Goal: Task Accomplishment & Management: Complete application form

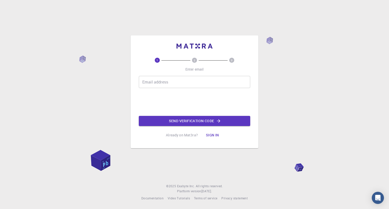
click at [158, 83] on input "Email address" at bounding box center [194, 82] width 111 height 12
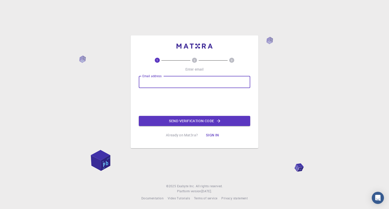
type input "maryquenie@deped.gov.ph"
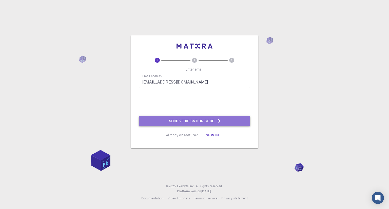
click at [171, 120] on button "Send verification code" at bounding box center [194, 121] width 111 height 10
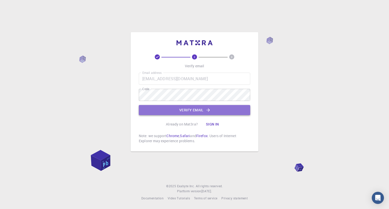
click at [167, 108] on button "Verify email" at bounding box center [194, 110] width 111 height 10
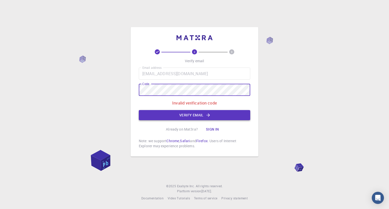
click at [166, 116] on button "Verify email" at bounding box center [194, 115] width 111 height 10
click at [198, 115] on button "Verify email" at bounding box center [194, 115] width 111 height 10
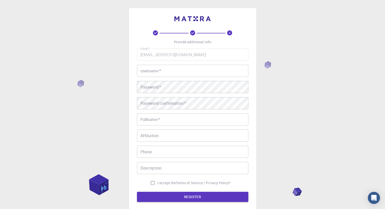
click at [173, 68] on input "username   *" at bounding box center [192, 71] width 111 height 12
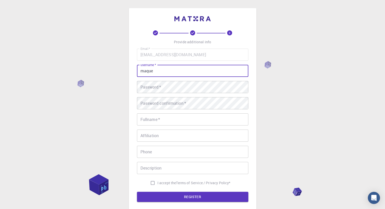
click at [154, 86] on div "Password   * Password   *" at bounding box center [192, 87] width 111 height 12
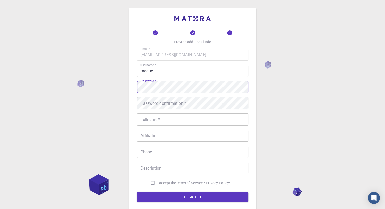
click at [142, 79] on div "Email   * maryquenie@deped.gov.ph Email   * username   * maque username   * Pas…" at bounding box center [192, 118] width 111 height 139
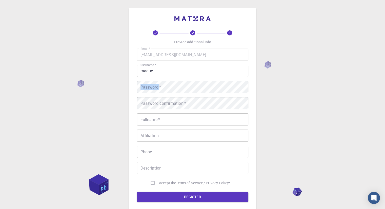
click at [172, 72] on input "maque" at bounding box center [192, 71] width 111 height 12
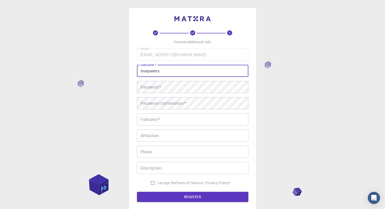
type input "maqueens"
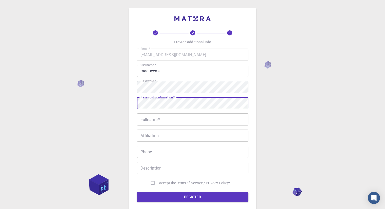
click at [163, 117] on input "Fullname   *" at bounding box center [192, 119] width 111 height 12
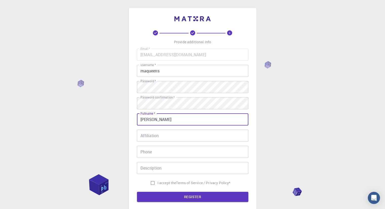
type input "Mary"
click at [170, 138] on input "Affiliation" at bounding box center [192, 136] width 111 height 12
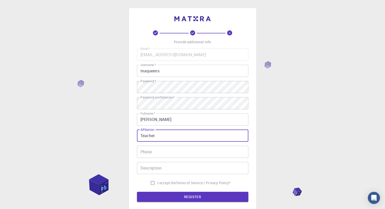
type input "Teacher"
click at [171, 122] on input "Mary" at bounding box center [192, 119] width 111 height 12
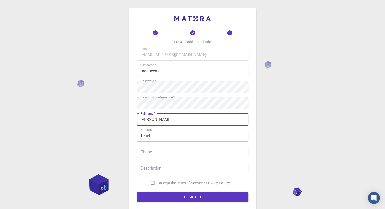
type input "[PERSON_NAME]"
click at [159, 149] on input "Phone" at bounding box center [192, 152] width 111 height 12
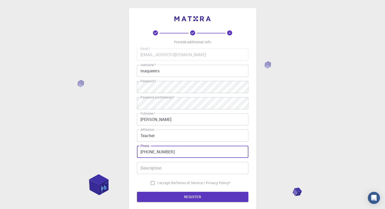
type input "+639284879719"
click at [156, 167] on input "Description" at bounding box center [192, 168] width 111 height 12
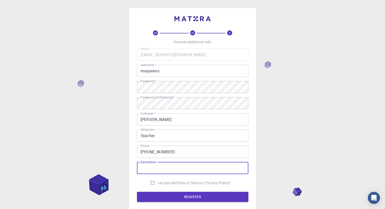
click at [159, 184] on span "I accept the" at bounding box center [166, 182] width 19 height 5
click at [157, 184] on input "I accept the Terms of Service / Privacy Policy *" at bounding box center [153, 183] width 10 height 10
checkbox input "true"
click at [173, 199] on button "REGISTER" at bounding box center [192, 197] width 111 height 10
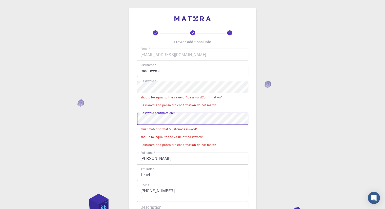
click at [105, 112] on div "3 Provide additional info Email   * maryquenie@deped.gov.ph Email   * username …" at bounding box center [192, 148] width 385 height 297
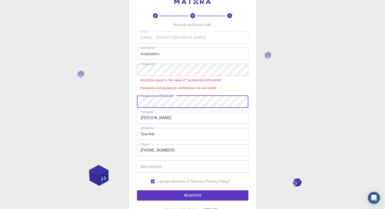
scroll to position [25, 0]
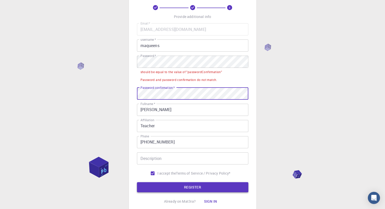
click at [172, 186] on button "REGISTER" at bounding box center [192, 187] width 111 height 10
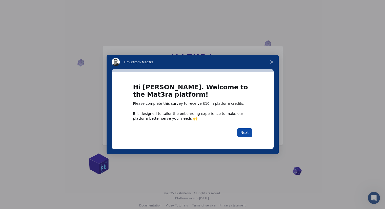
click at [246, 132] on button "Next" at bounding box center [244, 132] width 15 height 9
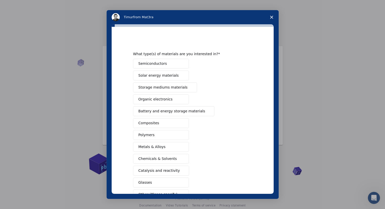
click at [151, 65] on span "Semiconductors" at bounding box center [152, 63] width 29 height 5
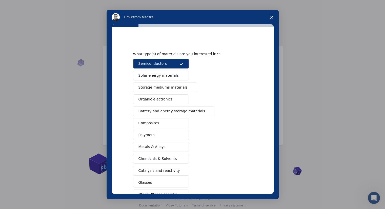
click at [152, 75] on span "Solar energy materials" at bounding box center [158, 75] width 40 height 5
click at [155, 87] on span "Storage mediums materials" at bounding box center [162, 87] width 49 height 5
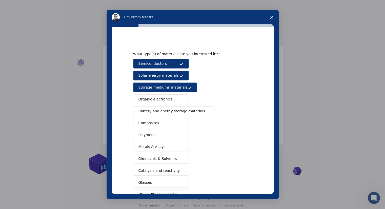
click at [156, 97] on span "Organic electronics" at bounding box center [155, 99] width 34 height 5
click at [155, 112] on span "Battery and energy storage materials" at bounding box center [171, 111] width 67 height 5
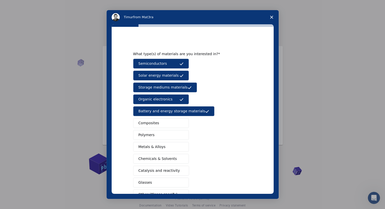
drag, startPoint x: 154, startPoint y: 123, endPoint x: 153, endPoint y: 126, distance: 3.6
click at [153, 123] on span "Composites" at bounding box center [148, 122] width 21 height 5
click at [152, 131] on button "Polymers" at bounding box center [161, 135] width 56 height 10
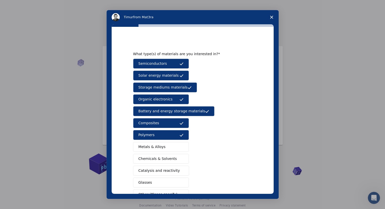
click at [153, 144] on span "Metals & Alloys" at bounding box center [151, 146] width 27 height 5
click at [151, 157] on span "Chemicals & Solvents" at bounding box center [157, 158] width 38 height 5
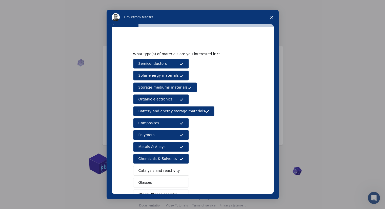
click at [150, 169] on span "Catalysis and reactivity" at bounding box center [159, 170] width 42 height 5
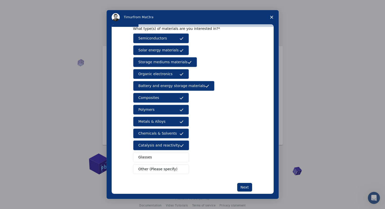
click at [150, 160] on button "Glasses" at bounding box center [161, 157] width 56 height 10
click at [150, 167] on span "Other (Please specify)" at bounding box center [157, 169] width 39 height 5
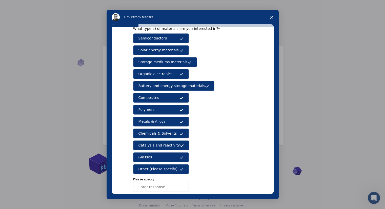
click at [174, 168] on button "Other (Please specify)" at bounding box center [161, 169] width 56 height 10
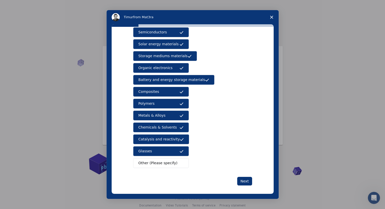
scroll to position [34, 0]
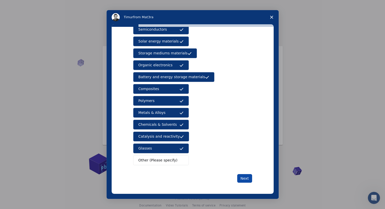
click at [246, 179] on button "Next" at bounding box center [244, 178] width 15 height 9
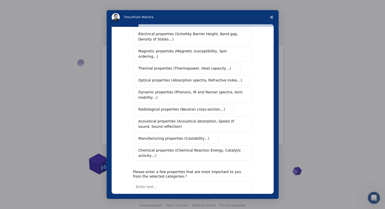
scroll to position [0, 0]
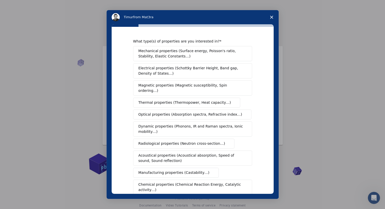
click at [162, 69] on span "Electrical properties (Schottky Barrier Height, Band gap, Density of States…)" at bounding box center [190, 71] width 105 height 11
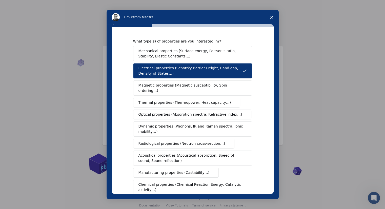
click at [167, 52] on span "Mechanical properties (Surface energy, Poisson's ratio, Stability, Elastic Cons…" at bounding box center [191, 53] width 106 height 11
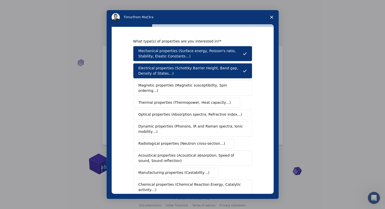
click at [145, 141] on span "Radiological properties (Neutron cross-section…)" at bounding box center [181, 143] width 87 height 5
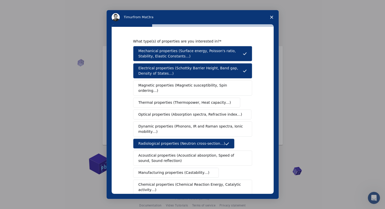
click at [162, 121] on button "Dynamic properties (Phonons, IR and Raman spectra, Ionic mobility…)" at bounding box center [192, 128] width 119 height 15
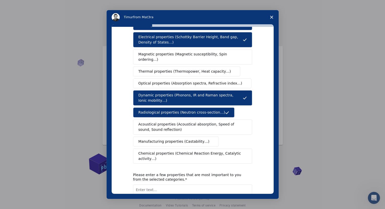
scroll to position [51, 0]
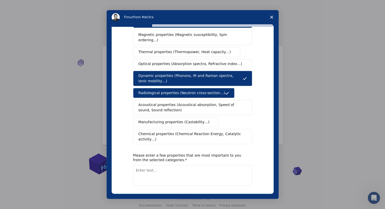
drag, startPoint x: 156, startPoint y: 57, endPoint x: 175, endPoint y: 81, distance: 30.4
click at [156, 61] on span "Optical properties (Absorption spectra, Refractive index…)" at bounding box center [190, 63] width 104 height 5
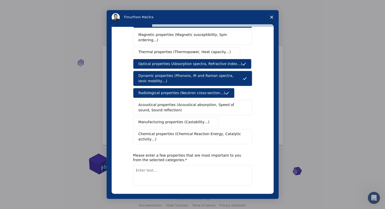
click at [153, 131] on span "Chemical properties (Chemical Reaction Energy, Catalytic activity…)" at bounding box center [190, 136] width 105 height 11
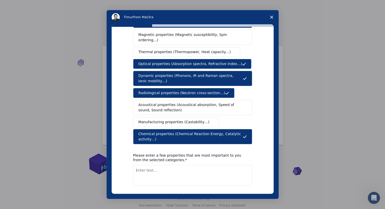
click at [241, 195] on button "Next" at bounding box center [244, 199] width 15 height 9
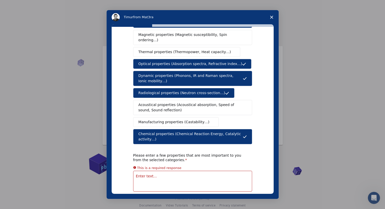
click at [164, 172] on textarea "Enter text..." at bounding box center [192, 181] width 119 height 21
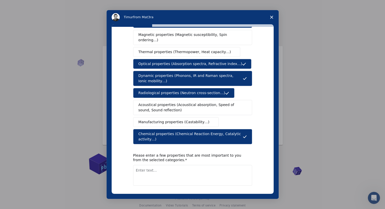
click at [135, 129] on button "Chemical properties (Chemical Reaction Energy, Catalytic activity…)" at bounding box center [192, 136] width 119 height 15
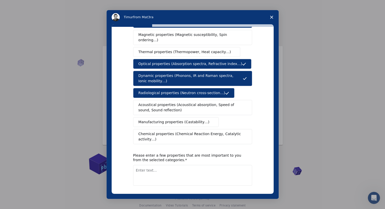
click at [143, 131] on span "Chemical properties (Chemical Reaction Energy, Catalytic activity…)" at bounding box center [190, 136] width 105 height 11
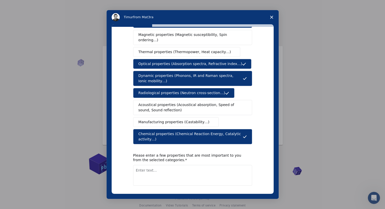
click at [149, 165] on textarea "Enter text..." at bounding box center [192, 175] width 119 height 21
type textarea "chemical properties"
click at [242, 195] on button "Next" at bounding box center [244, 199] width 15 height 9
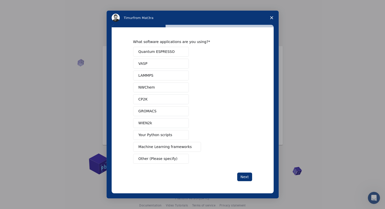
scroll to position [0, 0]
click at [159, 52] on span "Quantum ESPRESSO" at bounding box center [156, 51] width 36 height 5
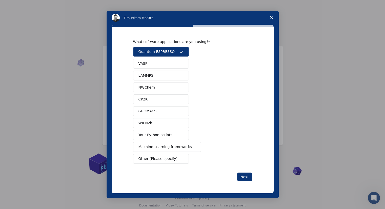
click at [156, 62] on button "VASP" at bounding box center [161, 64] width 56 height 10
click at [156, 79] on button "LAMMPS" at bounding box center [161, 76] width 56 height 10
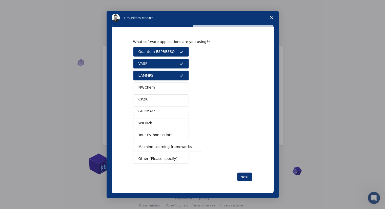
click at [156, 89] on button "NWChem" at bounding box center [161, 88] width 56 height 10
click at [156, 101] on button "CP2K" at bounding box center [161, 99] width 56 height 10
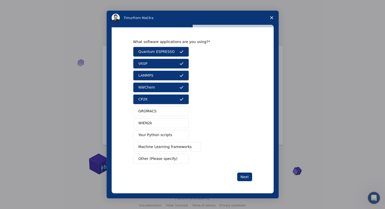
click at [155, 111] on button "GROMACS" at bounding box center [161, 111] width 56 height 10
click at [156, 126] on button "WIEN2k" at bounding box center [161, 123] width 56 height 10
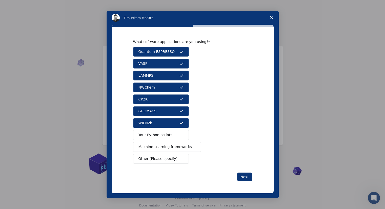
click at [160, 136] on span "Your Python scripts" at bounding box center [155, 134] width 34 height 5
click at [175, 148] on span "Machine Learning frameworks" at bounding box center [164, 146] width 53 height 5
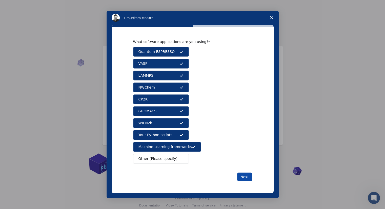
click at [242, 178] on button "Next" at bounding box center [244, 177] width 15 height 9
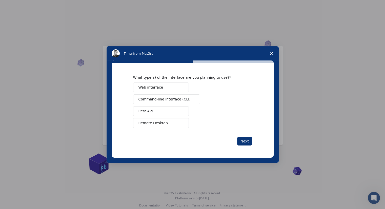
click at [154, 89] on span "Web interface" at bounding box center [150, 87] width 25 height 5
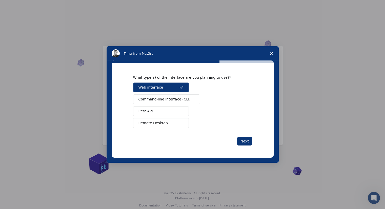
click at [155, 97] on span "Command-line interface (CLI)" at bounding box center [164, 99] width 52 height 5
click at [154, 112] on button "Rest API" at bounding box center [161, 111] width 56 height 10
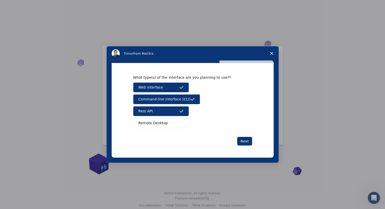
click at [165, 126] on button "Remote Desktop" at bounding box center [161, 123] width 56 height 10
click at [243, 139] on button "Next" at bounding box center [244, 141] width 15 height 9
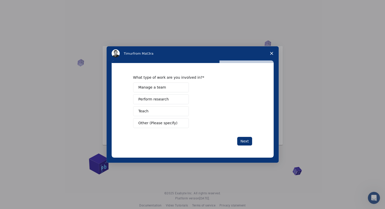
click at [153, 86] on span "Manage a team" at bounding box center [152, 87] width 28 height 5
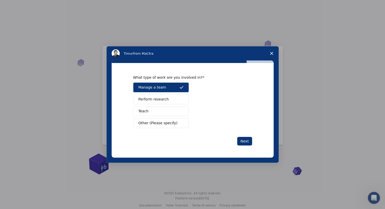
click at [151, 96] on button "Perform research" at bounding box center [161, 99] width 56 height 10
click at [150, 110] on button "Teach" at bounding box center [161, 111] width 56 height 10
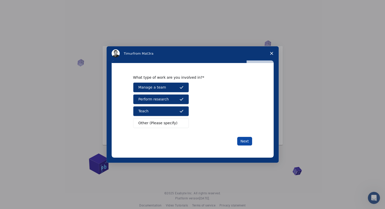
click at [243, 141] on button "Next" at bounding box center [244, 141] width 15 height 9
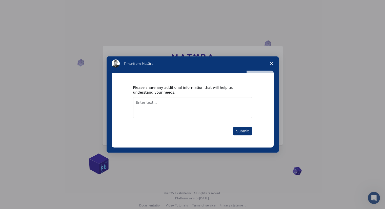
click at [183, 113] on textarea "Enter text..." at bounding box center [192, 107] width 119 height 21
type textarea "interested in learning and teaching chemistry"
click at [245, 130] on button "Submit" at bounding box center [242, 131] width 19 height 9
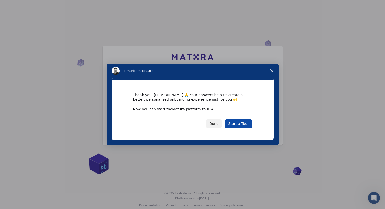
click at [238, 123] on link "Start a Tour" at bounding box center [238, 123] width 27 height 9
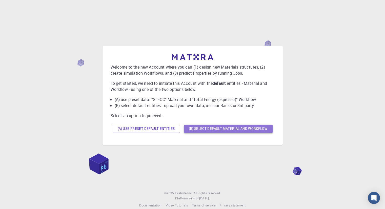
click at [218, 130] on button "(B) Select default material and workflow" at bounding box center [228, 129] width 89 height 8
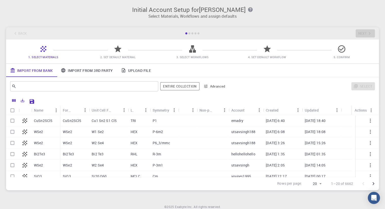
click at [46, 121] on p "CuSn2SCl5" at bounding box center [43, 120] width 18 height 5
checkbox input "true"
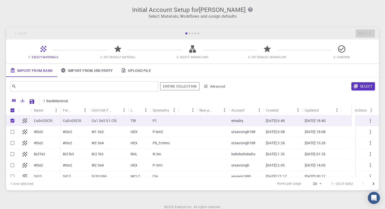
click at [367, 87] on button "Select" at bounding box center [363, 86] width 24 height 8
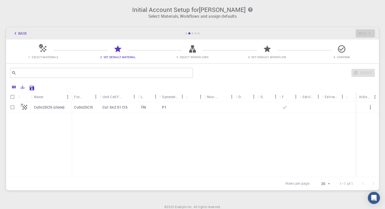
click at [11, 109] on input "Select row" at bounding box center [13, 107] width 10 height 10
checkbox input "true"
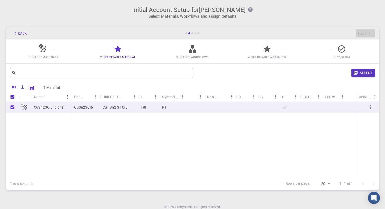
click at [359, 73] on button "Select" at bounding box center [363, 73] width 24 height 8
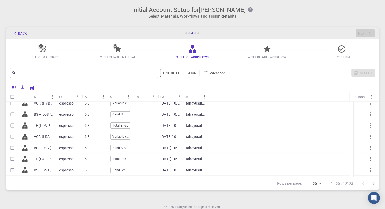
scroll to position [147, 0]
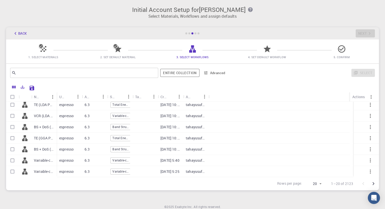
click at [35, 169] on p "Variable-cell Relaxation 2 (GGA PBE) (PW NCON FULLY REL)" at bounding box center [44, 171] width 20 height 5
checkbox input "true"
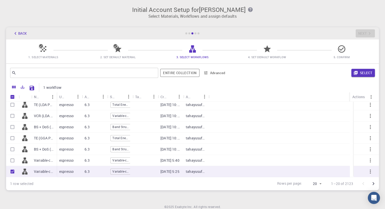
click at [24, 127] on icon at bounding box center [24, 126] width 7 height 7
checkbox input "true"
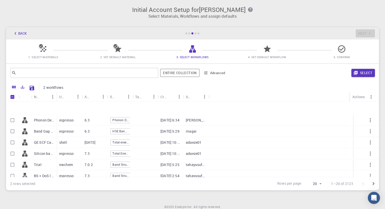
scroll to position [0, 0]
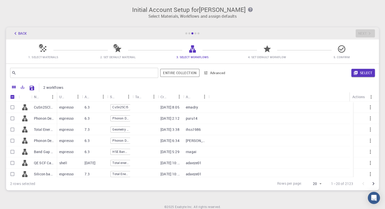
click at [11, 129] on input "Select row" at bounding box center [13, 130] width 10 height 10
checkbox input "true"
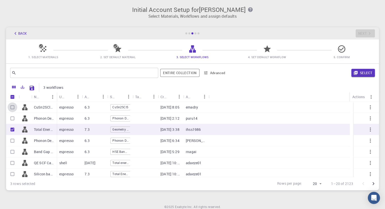
click at [11, 109] on input "Select row" at bounding box center [13, 107] width 10 height 10
checkbox input "true"
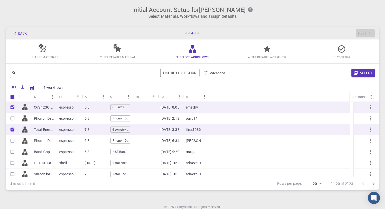
click at [11, 152] on input "Select row" at bounding box center [13, 152] width 10 height 10
checkbox input "true"
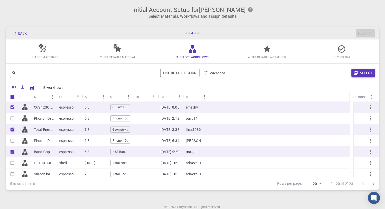
click at [362, 75] on button "Select" at bounding box center [363, 73] width 24 height 8
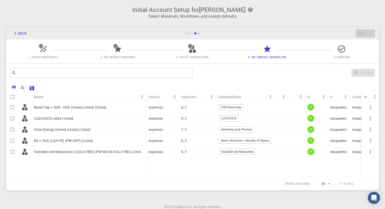
click at [362, 75] on div "Select" at bounding box center [285, 73] width 180 height 12
click at [13, 99] on input "Select all rows" at bounding box center [13, 97] width 10 height 10
checkbox input "true"
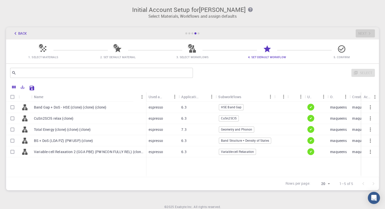
checkbox input "true"
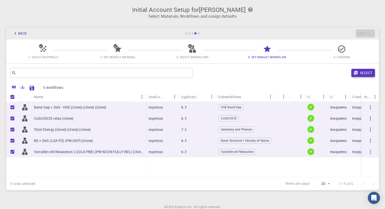
click at [366, 75] on button "Select" at bounding box center [363, 73] width 24 height 8
checkbox input "false"
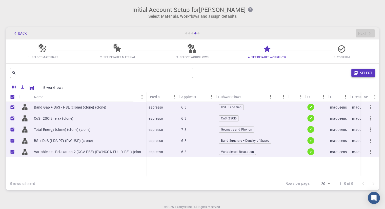
checkbox input "false"
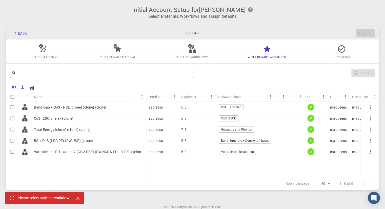
click at [13, 109] on input "Select row" at bounding box center [13, 107] width 10 height 10
checkbox input "true"
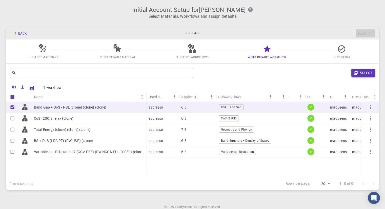
click at [362, 73] on button "Select" at bounding box center [363, 73] width 24 height 8
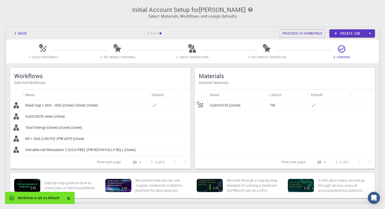
click at [273, 107] on p "TRI" at bounding box center [272, 105] width 5 height 5
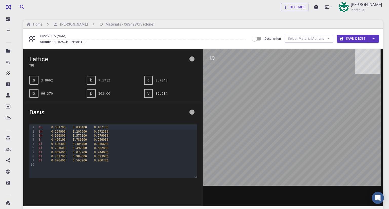
drag, startPoint x: 147, startPoint y: 99, endPoint x: 298, endPoint y: 107, distance: 151.3
click at [290, 122] on div at bounding box center [293, 127] width 180 height 157
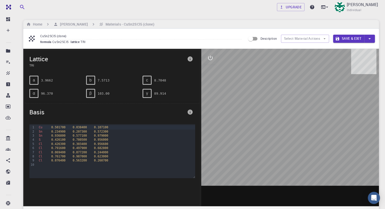
drag, startPoint x: 298, startPoint y: 107, endPoint x: 323, endPoint y: 101, distance: 25.7
click at [323, 101] on div at bounding box center [290, 127] width 178 height 157
click at [353, 40] on button "Save & Exit" at bounding box center [348, 39] width 31 height 8
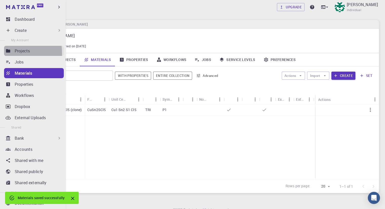
click at [9, 53] on icon at bounding box center [8, 50] width 5 height 5
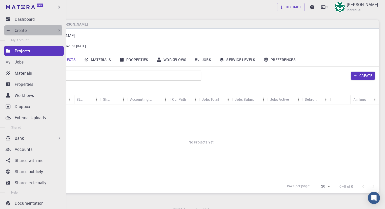
click at [20, 33] on p "Create" at bounding box center [21, 30] width 12 height 6
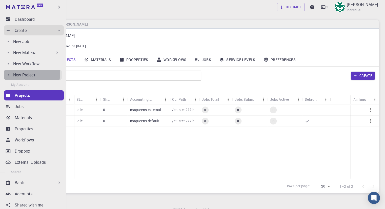
click at [26, 74] on p "New Project" at bounding box center [24, 75] width 22 height 6
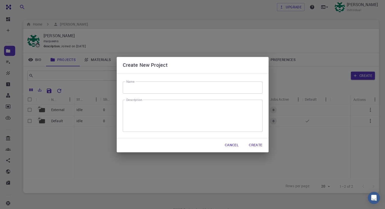
click at [232, 147] on button "Cancel" at bounding box center [232, 145] width 22 height 10
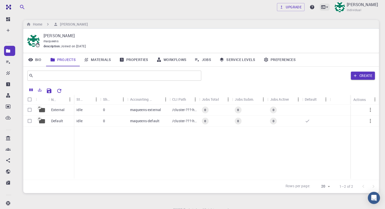
click at [321, 8] on icon at bounding box center [323, 6] width 4 height 3
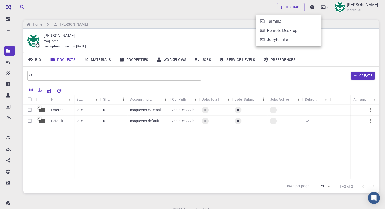
click at [281, 40] on div "JupyterLite" at bounding box center [277, 39] width 21 height 6
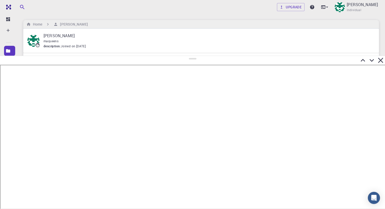
drag, startPoint x: 192, startPoint y: 107, endPoint x: 213, endPoint y: 56, distance: 54.6
click at [213, 56] on div at bounding box center [192, 132] width 385 height 153
click at [381, 60] on icon at bounding box center [380, 60] width 5 height 5
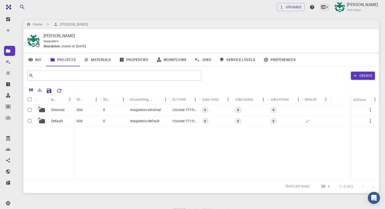
click at [324, 8] on icon at bounding box center [326, 7] width 5 height 5
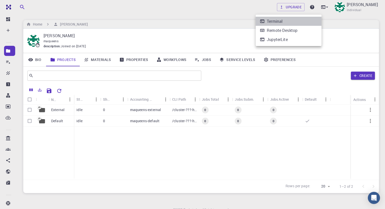
click at [279, 20] on div "Terminal" at bounding box center [275, 21] width 16 height 6
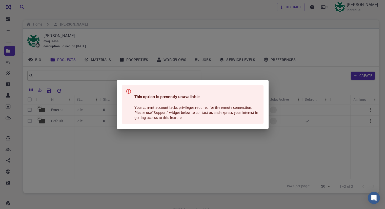
click at [277, 57] on div "This option is presently unavailable Your current account lacks privileges requ…" at bounding box center [192, 104] width 385 height 209
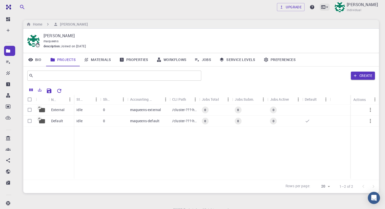
click at [320, 10] on div at bounding box center [325, 7] width 10 height 7
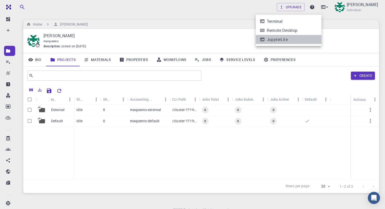
click at [296, 37] on li "JupyterLite" at bounding box center [289, 39] width 66 height 9
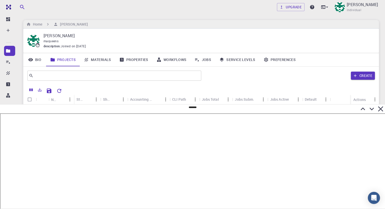
scroll to position [23, 0]
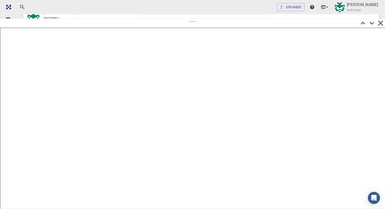
drag, startPoint x: 191, startPoint y: 107, endPoint x: 197, endPoint y: 18, distance: 89.1
click at [197, 18] on div at bounding box center [192, 113] width 385 height 191
